Goal: Information Seeking & Learning: Learn about a topic

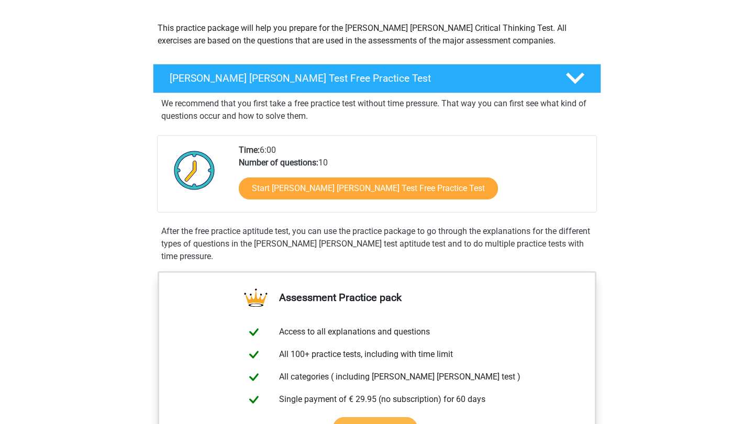
scroll to position [108, 0]
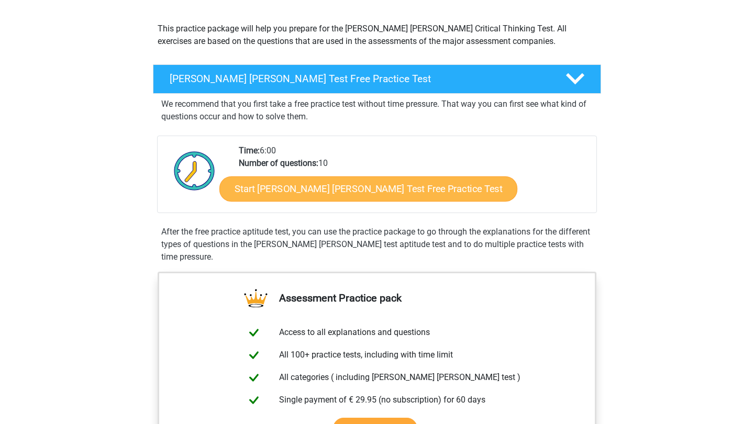
click at [347, 193] on link "Start [PERSON_NAME] [PERSON_NAME] Test Free Practice Test" at bounding box center [368, 188] width 298 height 25
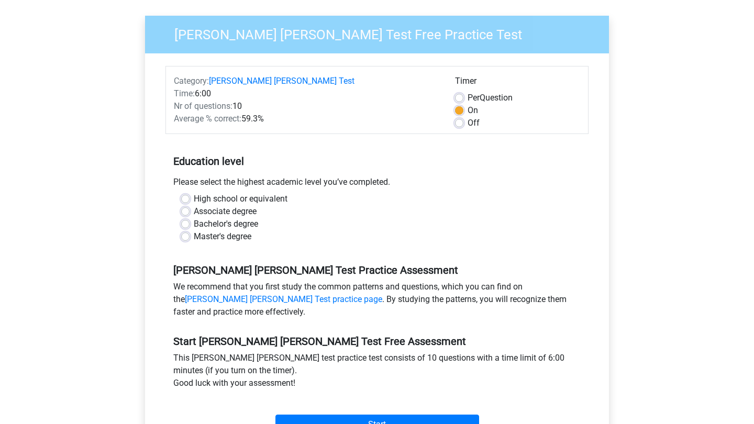
scroll to position [89, 0]
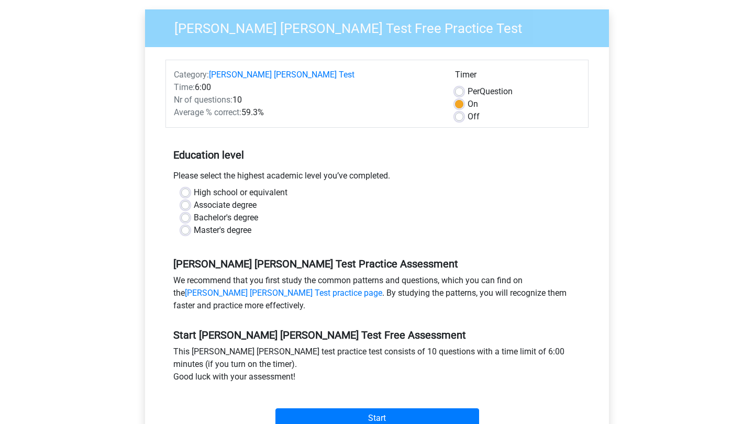
click at [180, 217] on div "High school or equivalent Associate degree Bachelor's degree Master's degree" at bounding box center [376, 211] width 407 height 50
click at [194, 224] on label "Master's degree" at bounding box center [223, 230] width 58 height 13
click at [185, 224] on input "Master's degree" at bounding box center [185, 229] width 8 height 10
radio input "true"
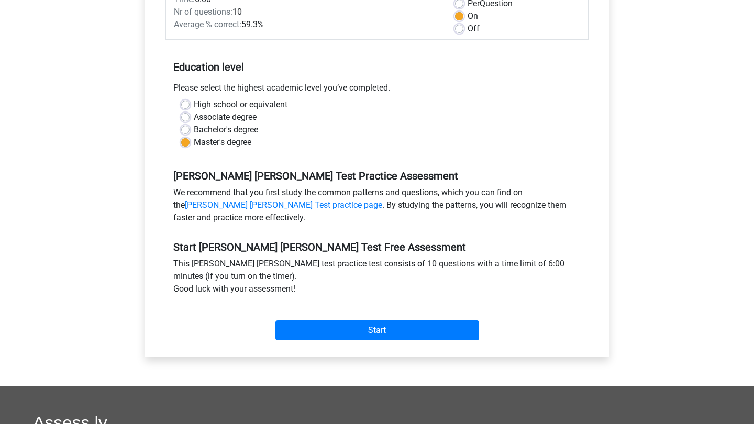
scroll to position [177, 0]
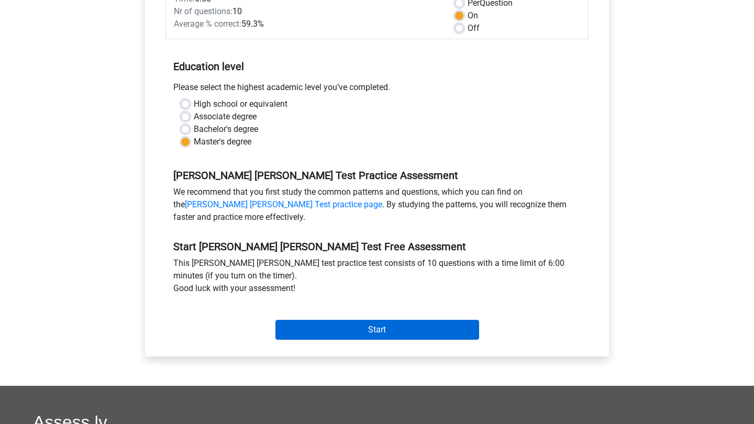
click at [409, 320] on input "Start" at bounding box center [377, 330] width 204 height 20
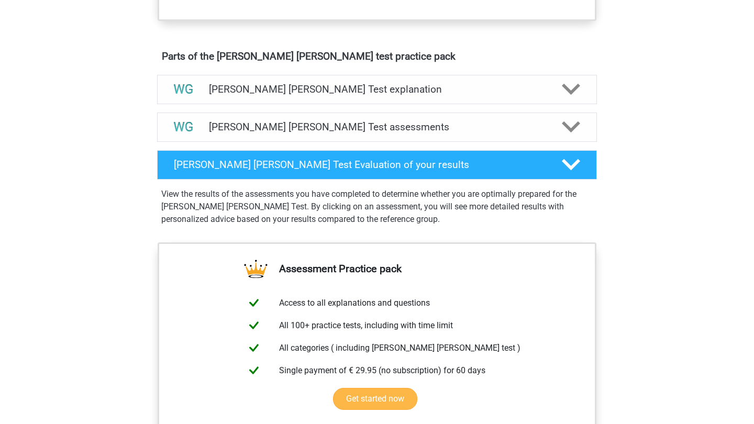
scroll to position [544, 0]
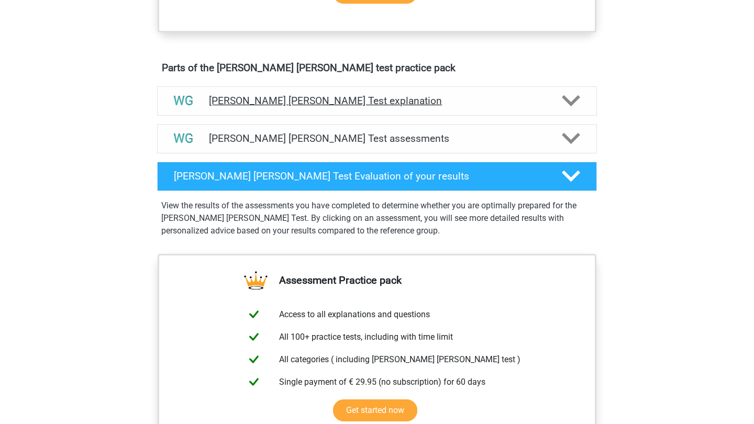
click at [564, 103] on icon at bounding box center [570, 101] width 18 height 18
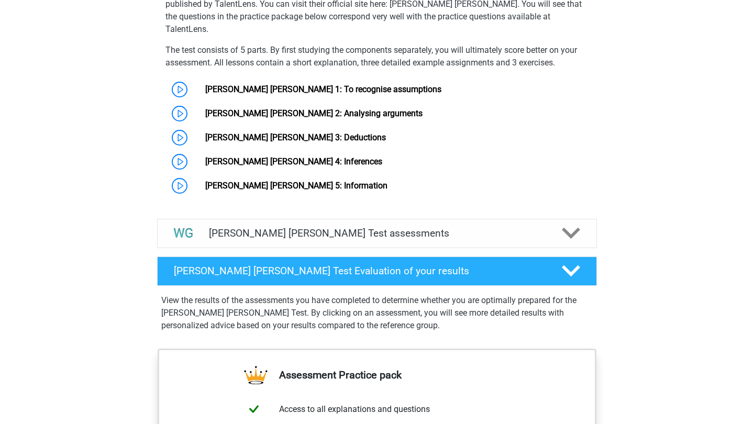
scroll to position [808, 0]
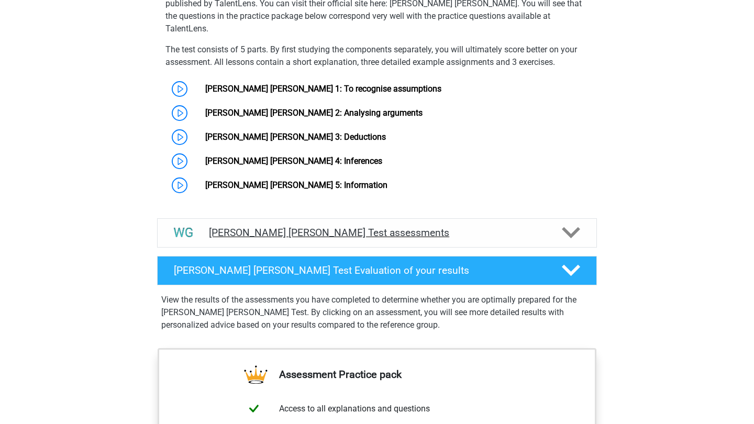
click at [574, 227] on polygon at bounding box center [570, 233] width 18 height 12
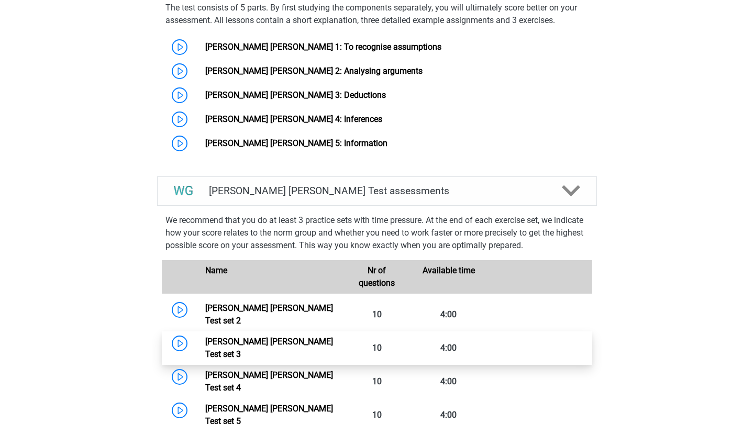
scroll to position [847, 0]
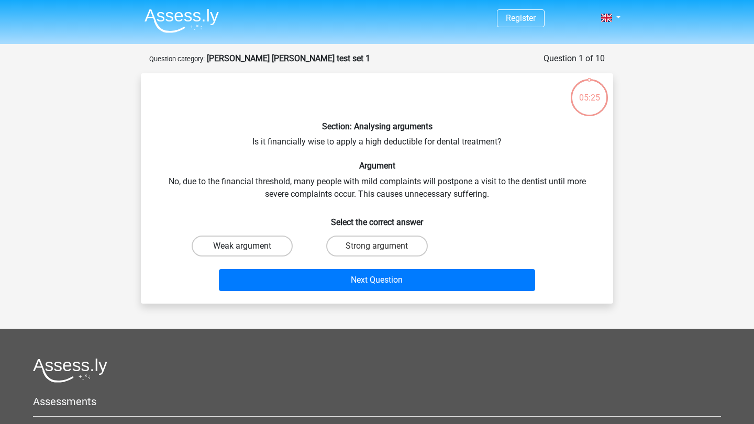
click at [255, 245] on label "Weak argument" at bounding box center [242, 245] width 101 height 21
click at [249, 246] on input "Weak argument" at bounding box center [245, 249] width 7 height 7
radio input "true"
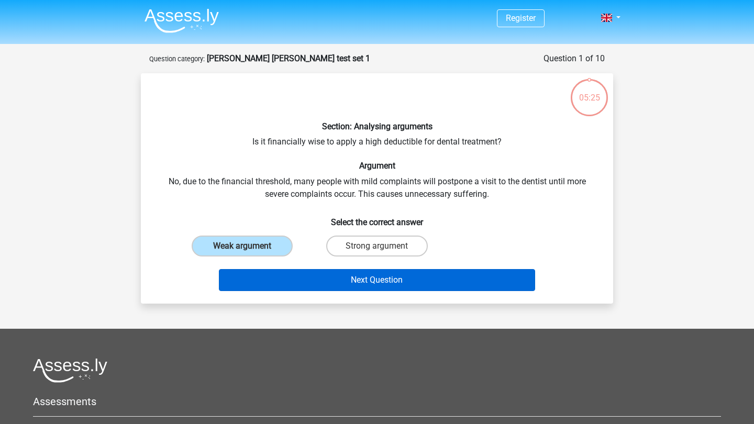
click at [335, 276] on button "Next Question" at bounding box center [377, 280] width 317 height 22
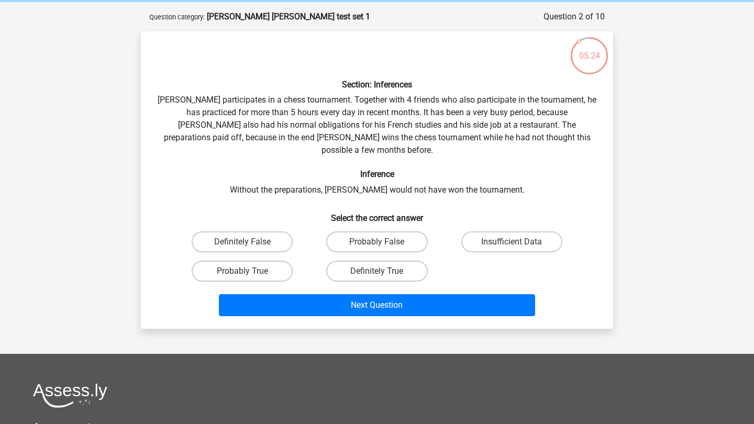
scroll to position [37, 0]
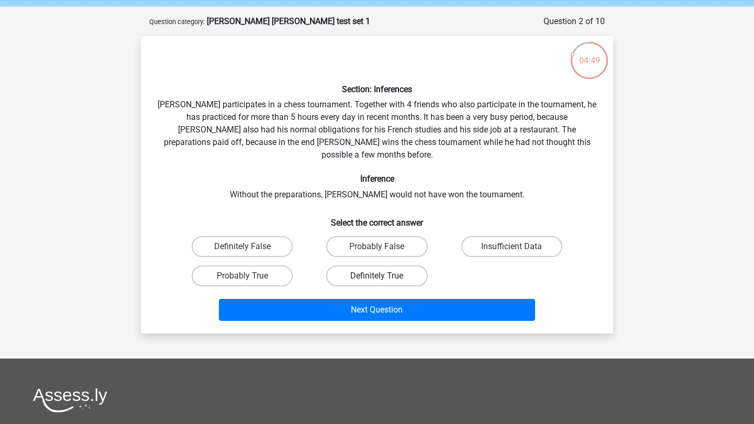
click at [376, 265] on label "Definitely True" at bounding box center [376, 275] width 101 height 21
click at [377, 276] on input "Definitely True" at bounding box center [380, 279] width 7 height 7
radio input "true"
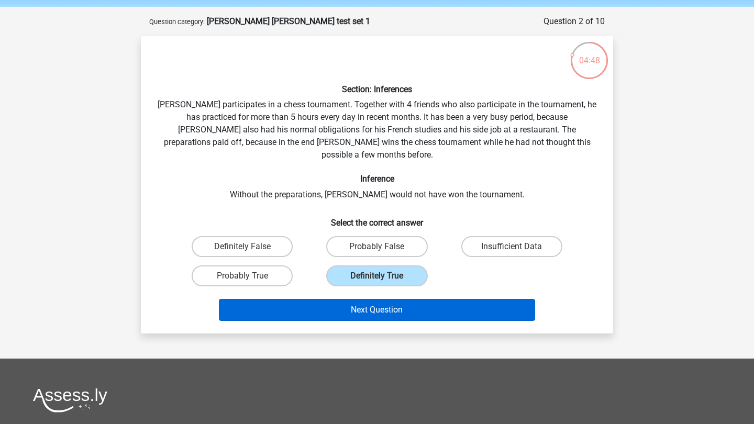
click at [362, 299] on button "Next Question" at bounding box center [377, 310] width 317 height 22
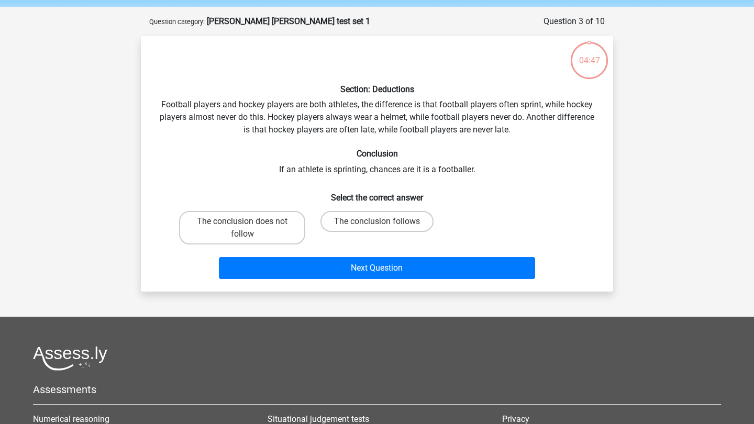
scroll to position [52, 0]
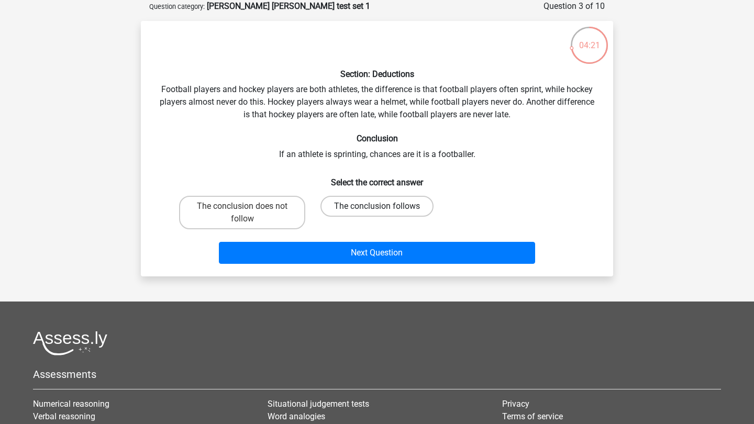
click at [374, 205] on label "The conclusion follows" at bounding box center [376, 206] width 113 height 21
click at [377, 206] on input "The conclusion follows" at bounding box center [380, 209] width 7 height 7
radio input "true"
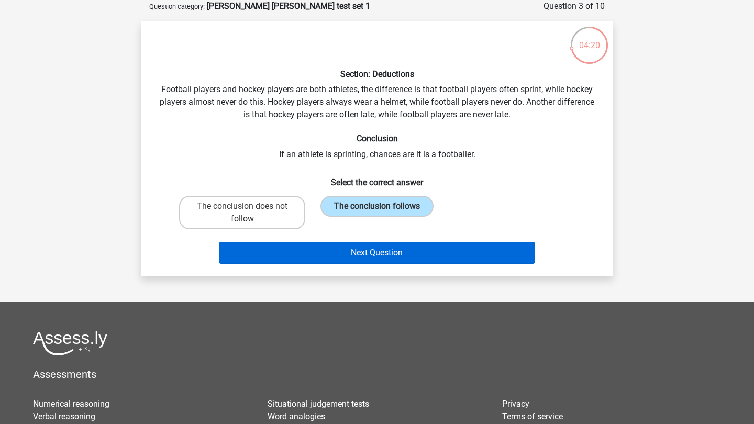
click at [386, 253] on button "Next Question" at bounding box center [377, 253] width 317 height 22
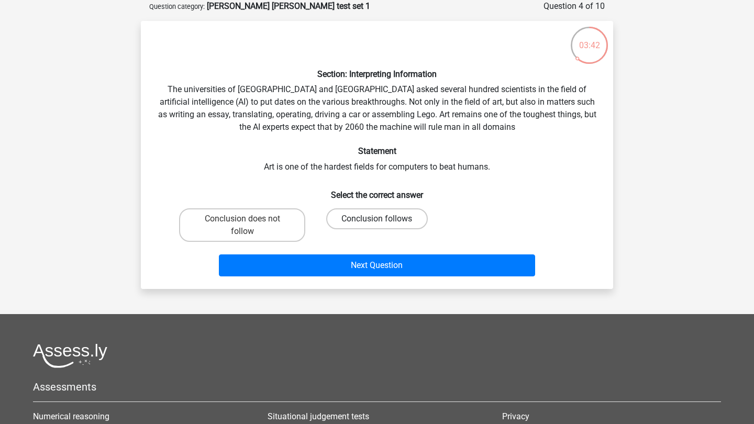
click at [350, 217] on label "Conclusion follows" at bounding box center [376, 218] width 101 height 21
click at [377, 219] on input "Conclusion follows" at bounding box center [380, 222] width 7 height 7
radio input "true"
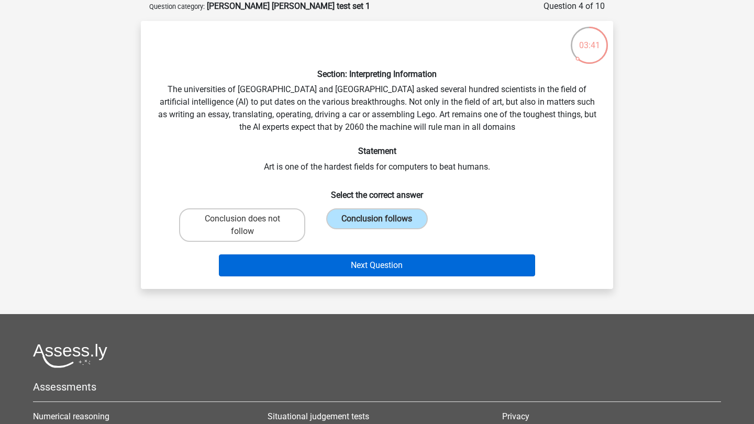
click at [354, 266] on button "Next Question" at bounding box center [377, 265] width 317 height 22
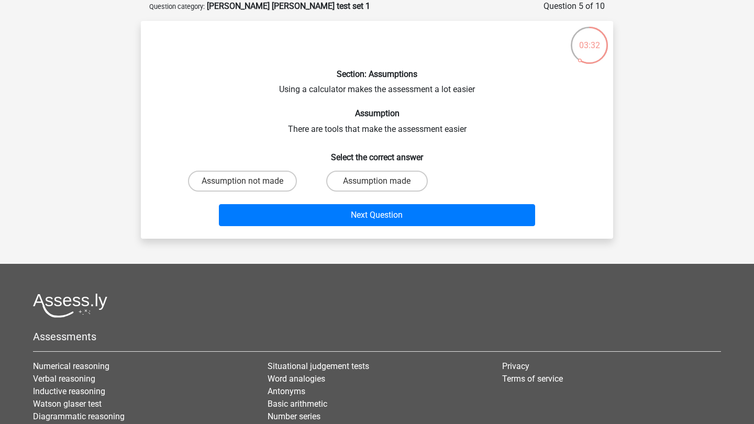
click at [381, 183] on input "Assumption made" at bounding box center [380, 184] width 7 height 7
radio input "true"
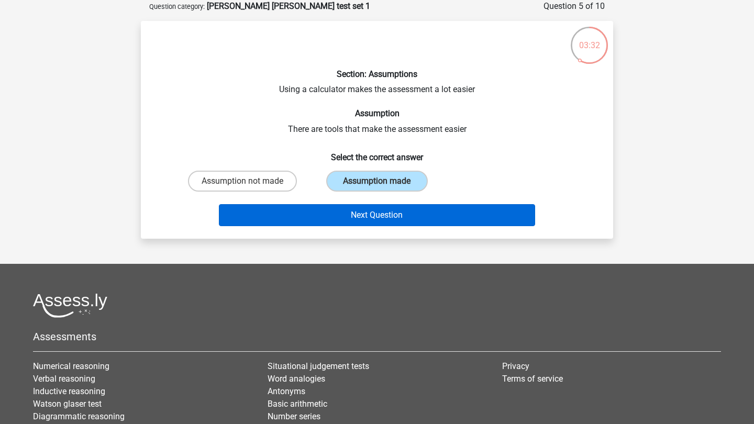
click at [374, 217] on button "Next Question" at bounding box center [377, 215] width 317 height 22
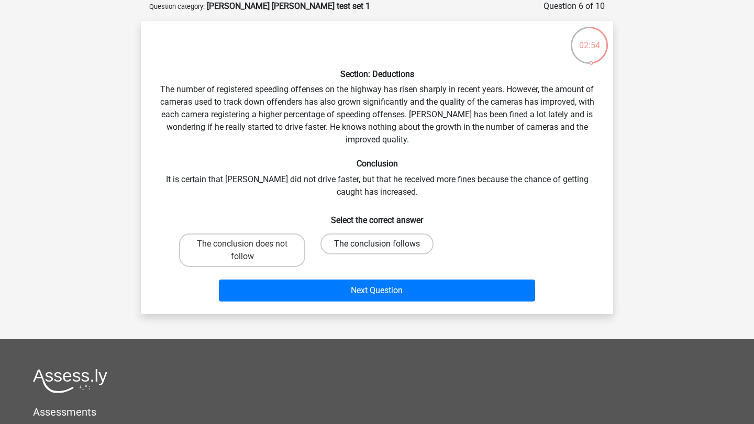
click at [363, 244] on label "The conclusion follows" at bounding box center [376, 243] width 113 height 21
click at [377, 244] on input "The conclusion follows" at bounding box center [380, 247] width 7 height 7
radio input "true"
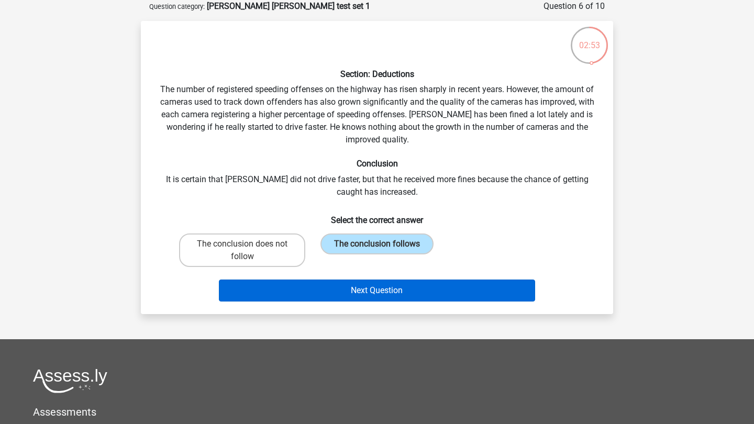
click at [370, 287] on button "Next Question" at bounding box center [377, 290] width 317 height 22
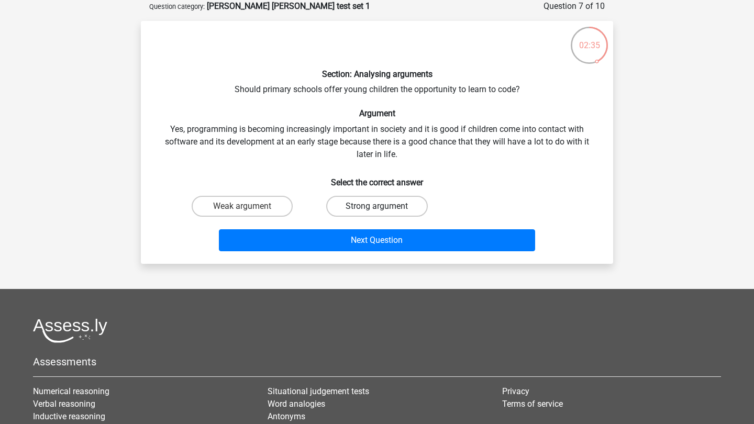
click at [370, 203] on label "Strong argument" at bounding box center [376, 206] width 101 height 21
click at [377, 206] on input "Strong argument" at bounding box center [380, 209] width 7 height 7
radio input "true"
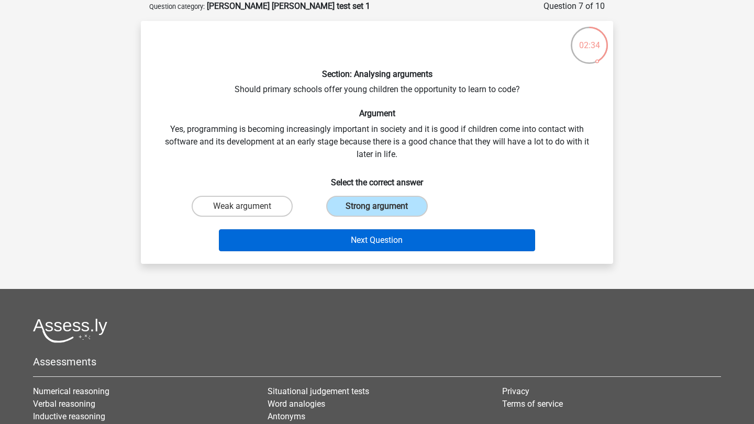
click at [381, 238] on button "Next Question" at bounding box center [377, 240] width 317 height 22
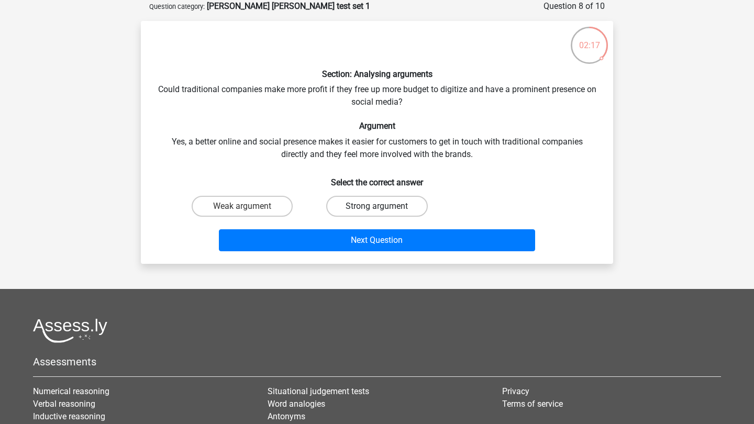
click at [349, 204] on label "Strong argument" at bounding box center [376, 206] width 101 height 21
click at [377, 206] on input "Strong argument" at bounding box center [380, 209] width 7 height 7
radio input "true"
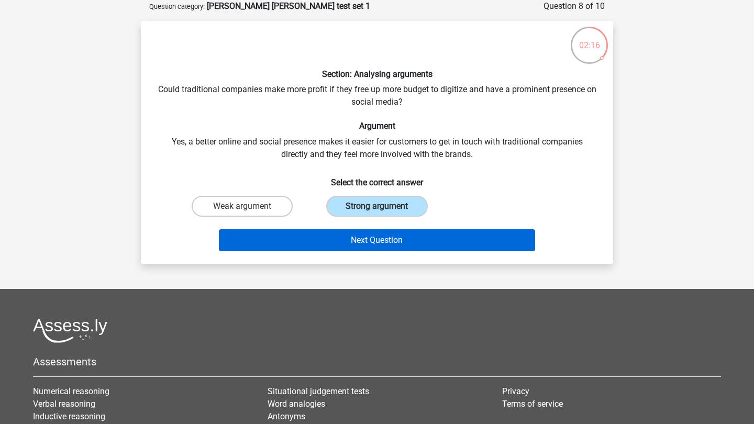
click at [352, 245] on button "Next Question" at bounding box center [377, 240] width 317 height 22
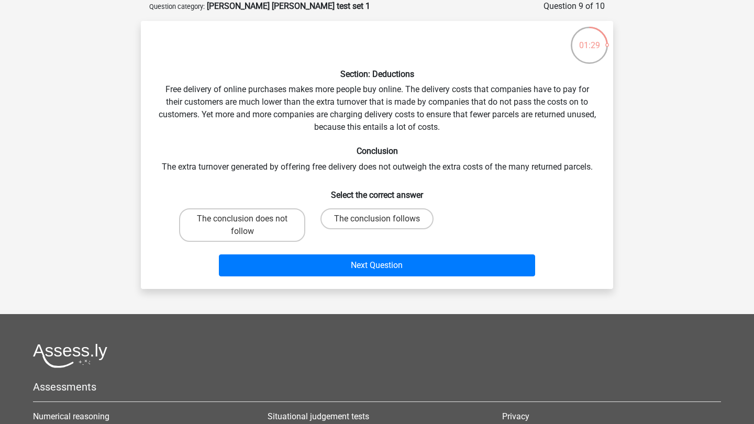
click at [381, 219] on input "The conclusion follows" at bounding box center [380, 222] width 7 height 7
radio input "true"
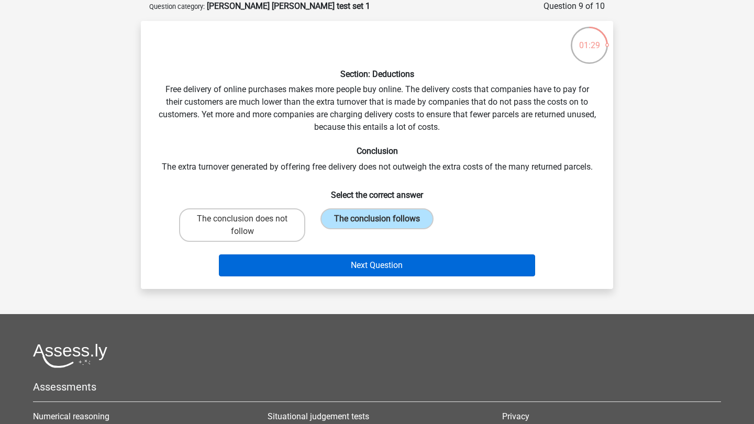
click at [371, 261] on button "Next Question" at bounding box center [377, 265] width 317 height 22
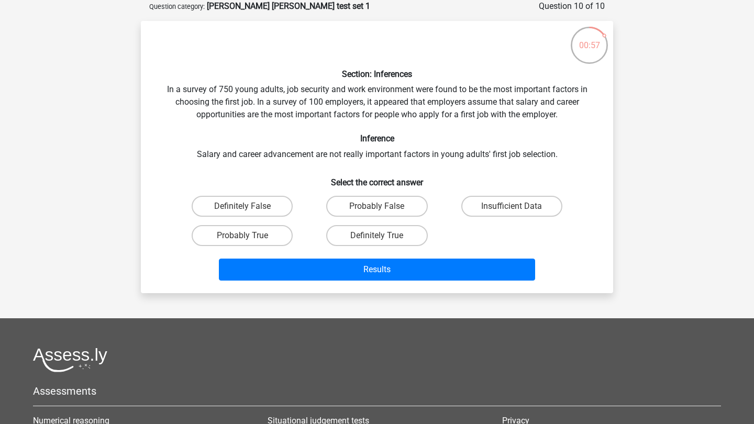
click at [377, 238] on input "Definitely True" at bounding box center [380, 238] width 7 height 7
radio input "true"
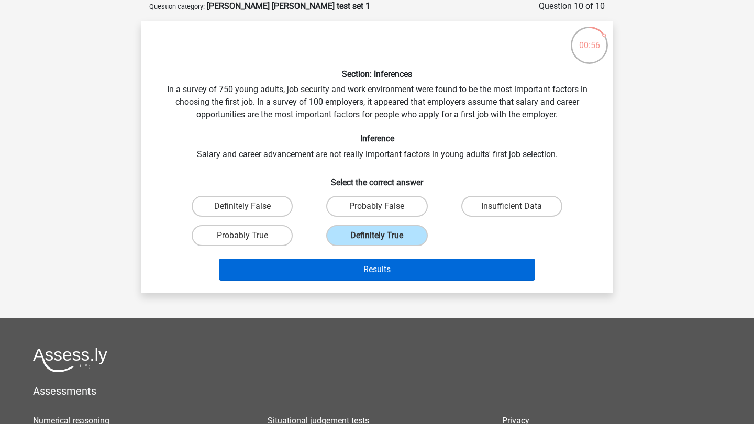
click at [389, 272] on button "Results" at bounding box center [377, 270] width 317 height 22
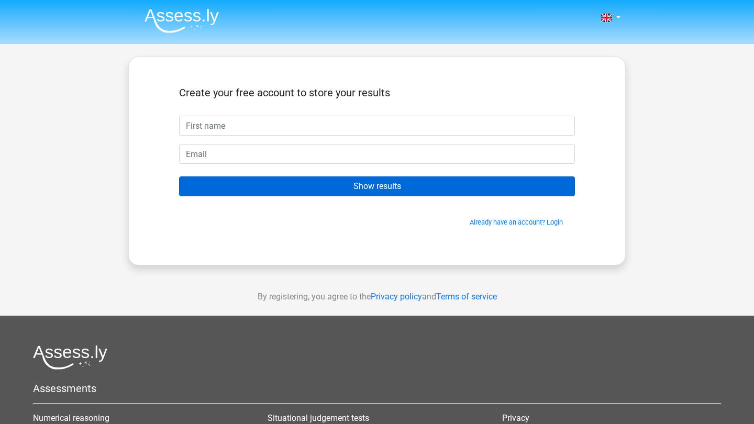
click at [367, 189] on input "Show results" at bounding box center [377, 186] width 396 height 20
click at [379, 183] on input "Show results" at bounding box center [377, 186] width 396 height 20
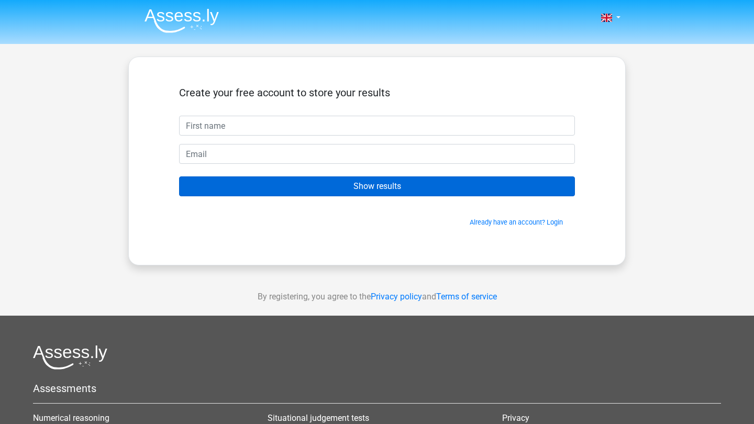
click at [379, 183] on input "Show results" at bounding box center [377, 186] width 396 height 20
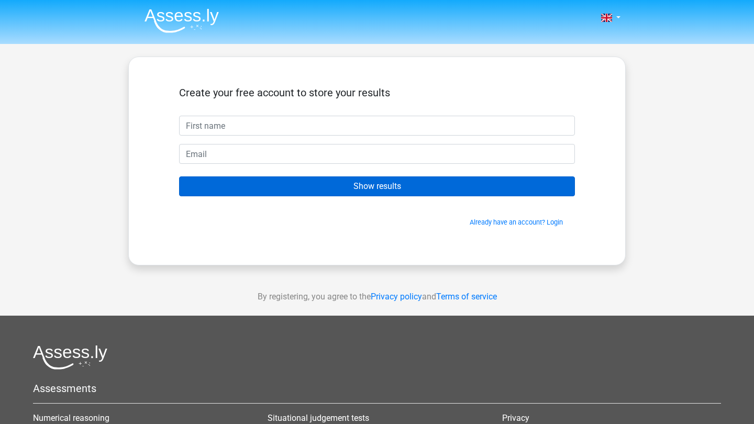
click at [379, 183] on input "Show results" at bounding box center [377, 186] width 396 height 20
